Goal: Find specific fact: Find specific fact

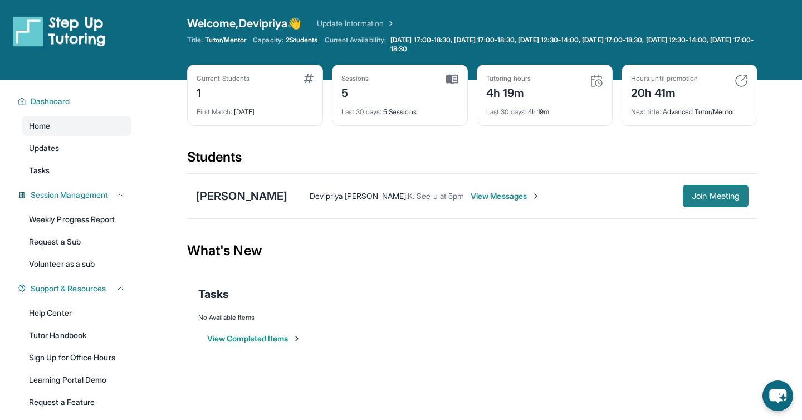
click at [717, 200] on span "Join Meeting" at bounding box center [716, 196] width 48 height 7
click at [251, 201] on div "[PERSON_NAME]" at bounding box center [241, 196] width 91 height 16
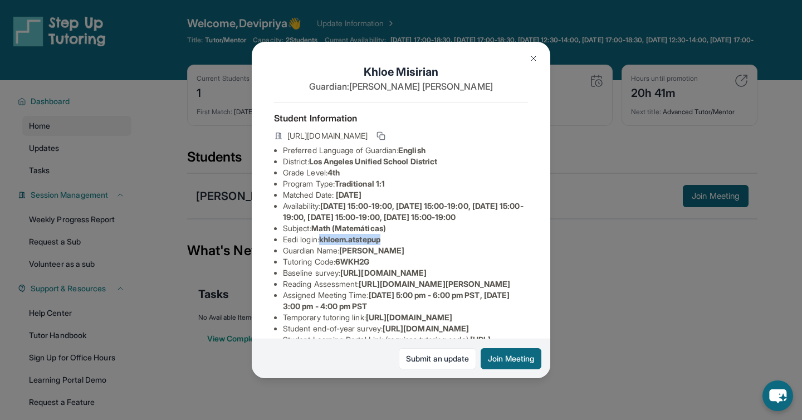
drag, startPoint x: 325, startPoint y: 250, endPoint x: 397, endPoint y: 251, distance: 71.9
click at [397, 245] on li "Eedi login : khloem.atstepup" at bounding box center [405, 239] width 245 height 11
copy span "khloem.atstepup"
click at [545, 251] on div "[PERSON_NAME] Guardian: [PERSON_NAME] Student Information [URL][DOMAIN_NAME] Pr…" at bounding box center [401, 210] width 299 height 336
click at [265, 281] on div "[PERSON_NAME] Guardian: [PERSON_NAME] Student Information [URL][DOMAIN_NAME] Pr…" at bounding box center [401, 210] width 299 height 336
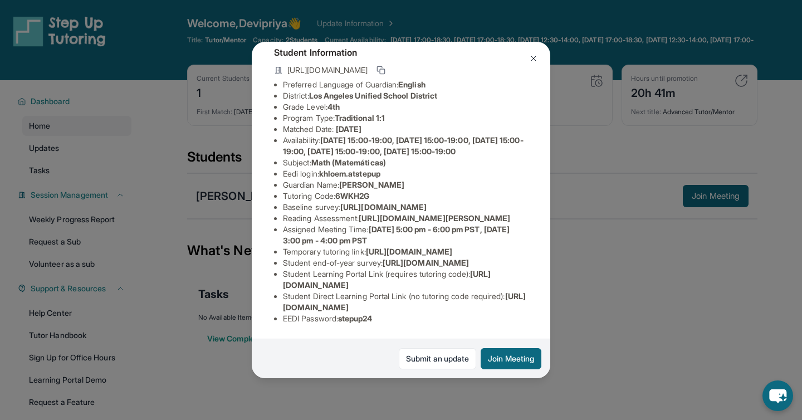
scroll to position [188, 0]
drag, startPoint x: 344, startPoint y: 320, endPoint x: 381, endPoint y: 320, distance: 36.2
click at [381, 320] on li "EEDI Password : stepup24" at bounding box center [405, 318] width 245 height 11
copy span "stepup24"
drag, startPoint x: 325, startPoint y: 62, endPoint x: 393, endPoint y: 63, distance: 68.6
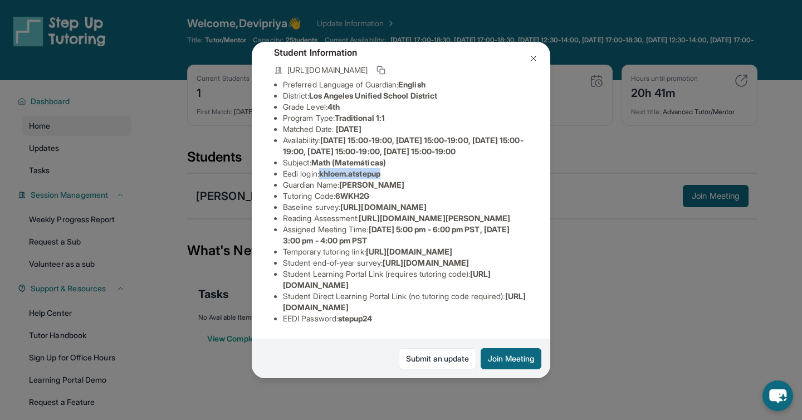
click at [393, 168] on li "Eedi login : khloem.atstepup" at bounding box center [405, 173] width 245 height 11
copy span "khloem.atstepup"
drag, startPoint x: 346, startPoint y: 320, endPoint x: 380, endPoint y: 317, distance: 33.6
click at [373, 317] on span "stepup24" at bounding box center [355, 318] width 35 height 9
click at [415, 314] on li "EEDI Password : stepup24" at bounding box center [405, 318] width 245 height 11
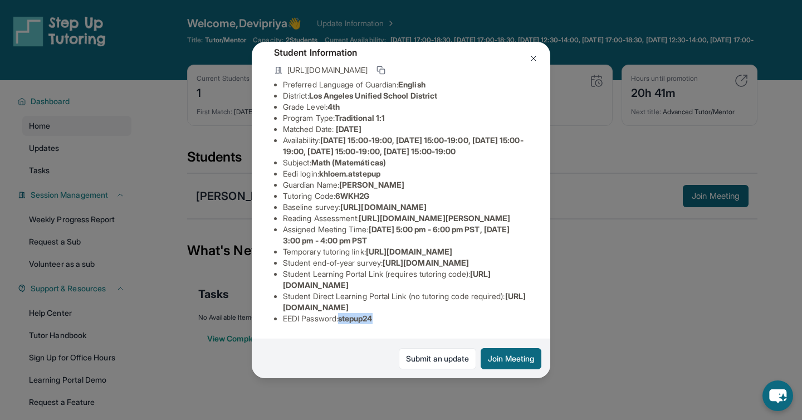
drag, startPoint x: 378, startPoint y: 319, endPoint x: 344, endPoint y: 319, distance: 34.6
click at [344, 319] on span "stepup24" at bounding box center [355, 318] width 35 height 9
copy span "stepup24"
click at [595, 323] on div "[PERSON_NAME] Guardian: [PERSON_NAME] Student Information [URL][DOMAIN_NAME] Pr…" at bounding box center [401, 210] width 802 height 420
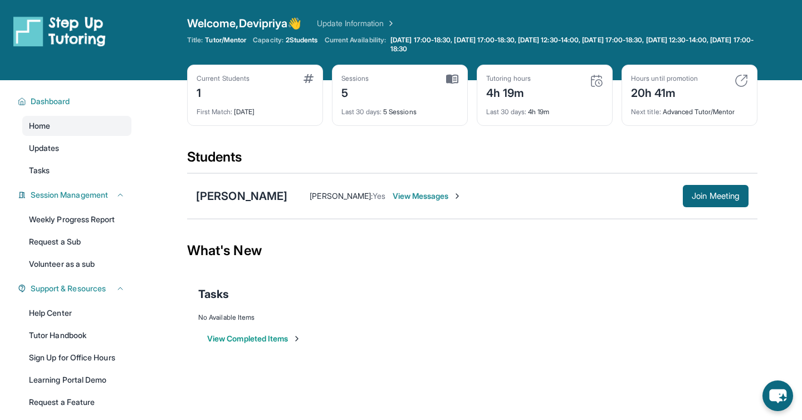
click at [371, 331] on div "View Completed Items" at bounding box center [472, 338] width 548 height 33
click at [712, 189] on button "Join Meeting" at bounding box center [716, 196] width 66 height 22
click at [261, 194] on div "[PERSON_NAME]" at bounding box center [241, 196] width 91 height 16
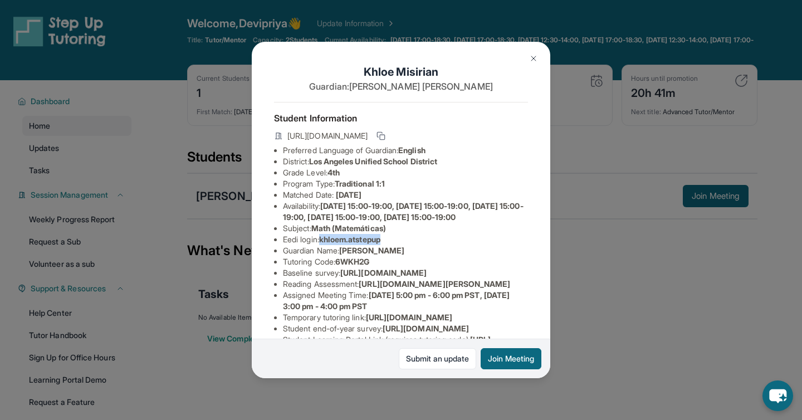
drag, startPoint x: 325, startPoint y: 251, endPoint x: 390, endPoint y: 249, distance: 64.1
click at [390, 245] on li "Eedi login : khloem.atstepup" at bounding box center [405, 239] width 245 height 11
copy span "khloem.atstepup"
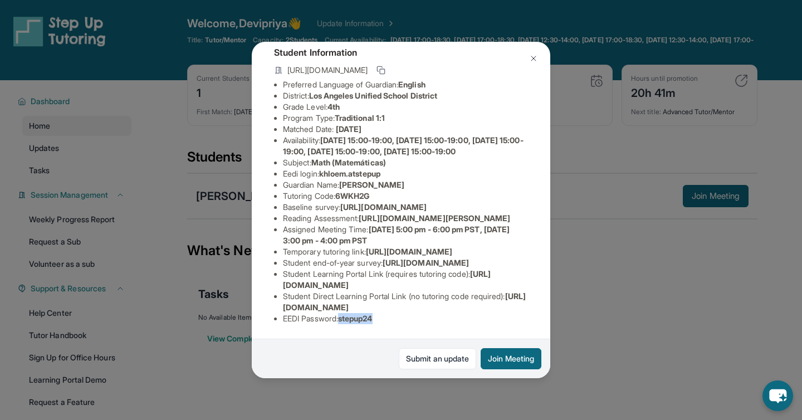
drag, startPoint x: 345, startPoint y: 322, endPoint x: 384, endPoint y: 323, distance: 39.0
click at [384, 323] on li "EEDI Password : stepup24" at bounding box center [405, 318] width 245 height 11
copy span "stepup24"
